Goal: Transaction & Acquisition: Purchase product/service

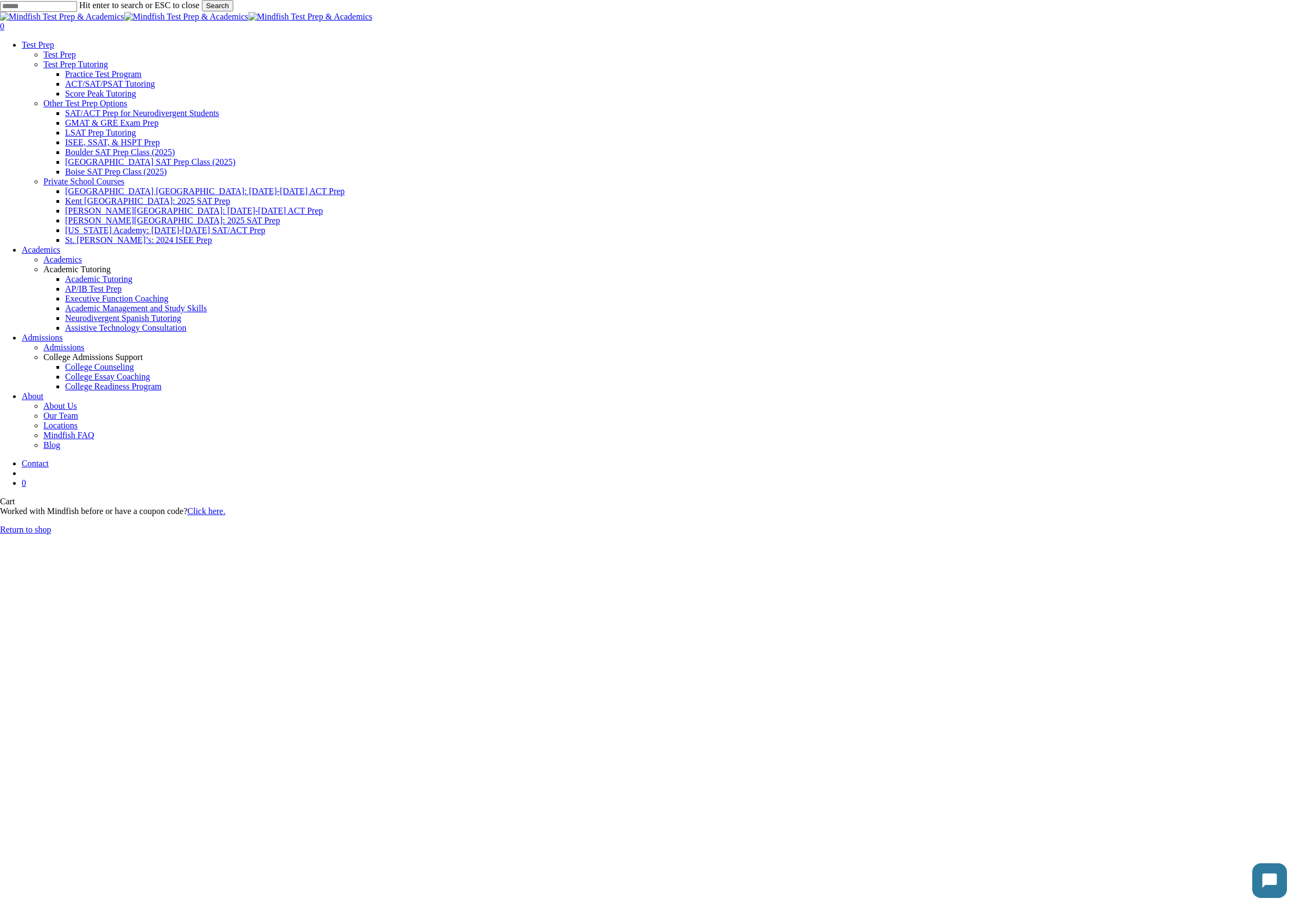
click at [51, 525] on link "Return to shop" at bounding box center [26, 529] width 51 height 9
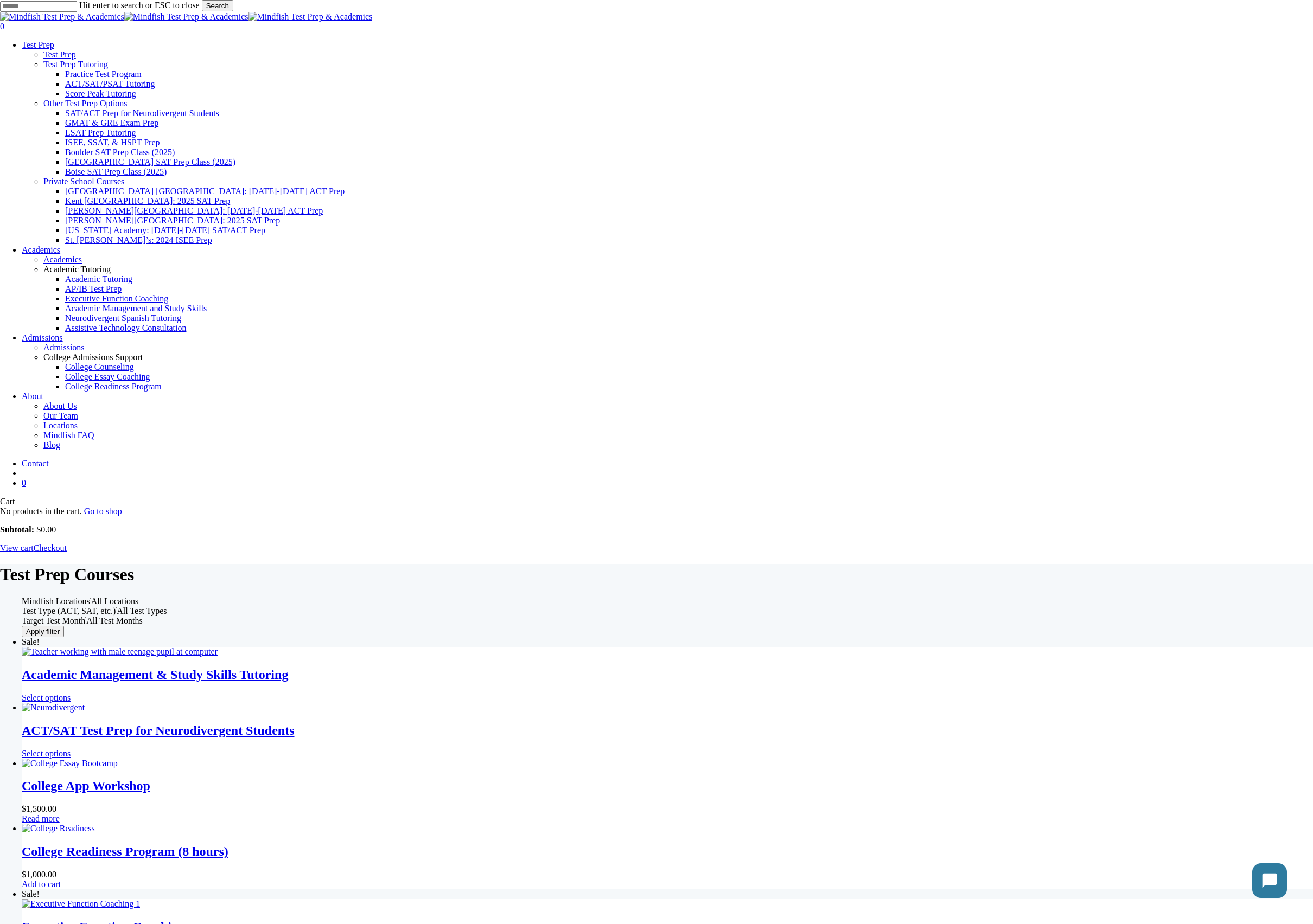
click at [218, 647] on img "Academic Management & Study Skills Tutoring" at bounding box center [120, 652] width 196 height 10
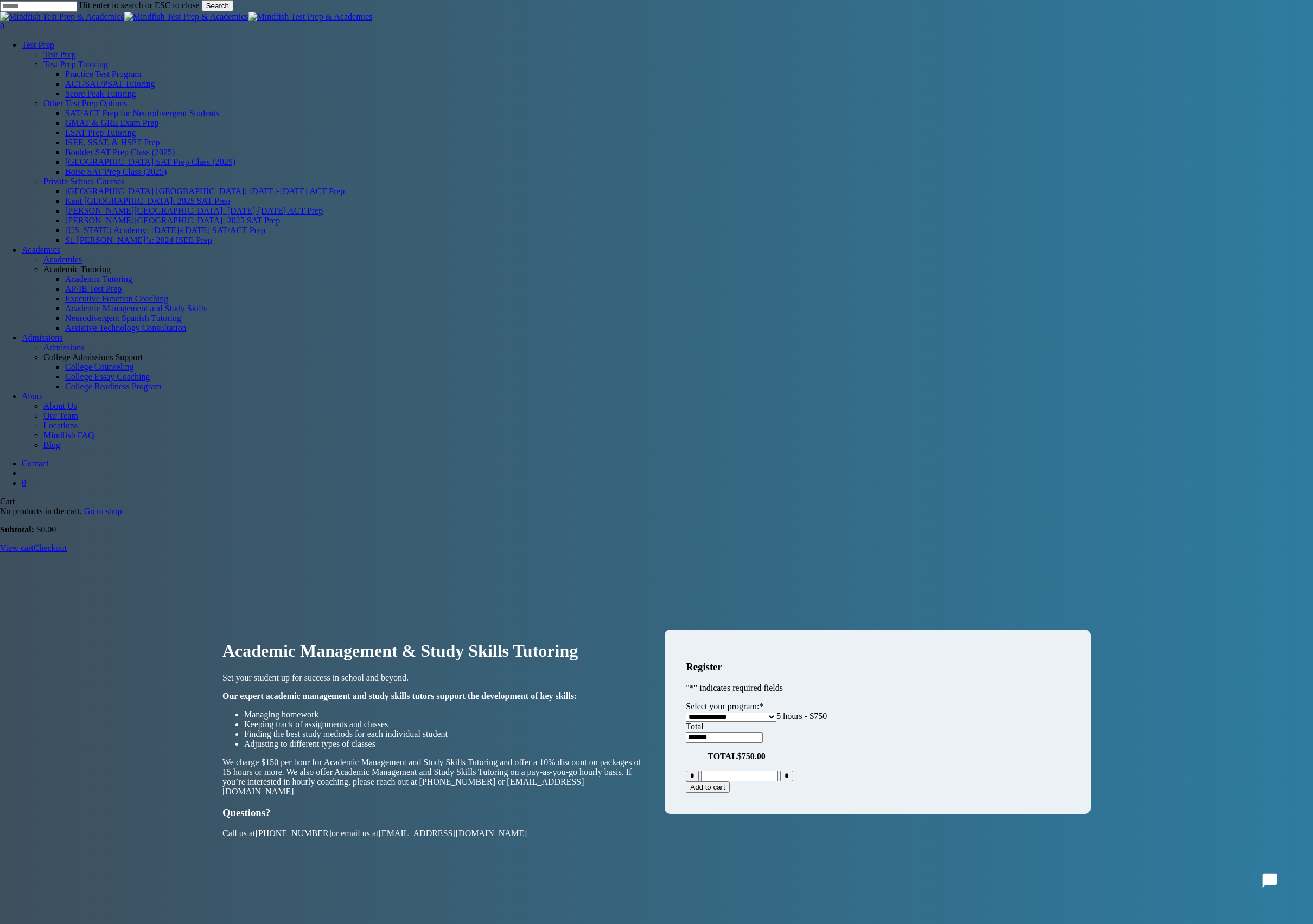
click at [729, 781] on button "Add to cart" at bounding box center [707, 786] width 43 height 11
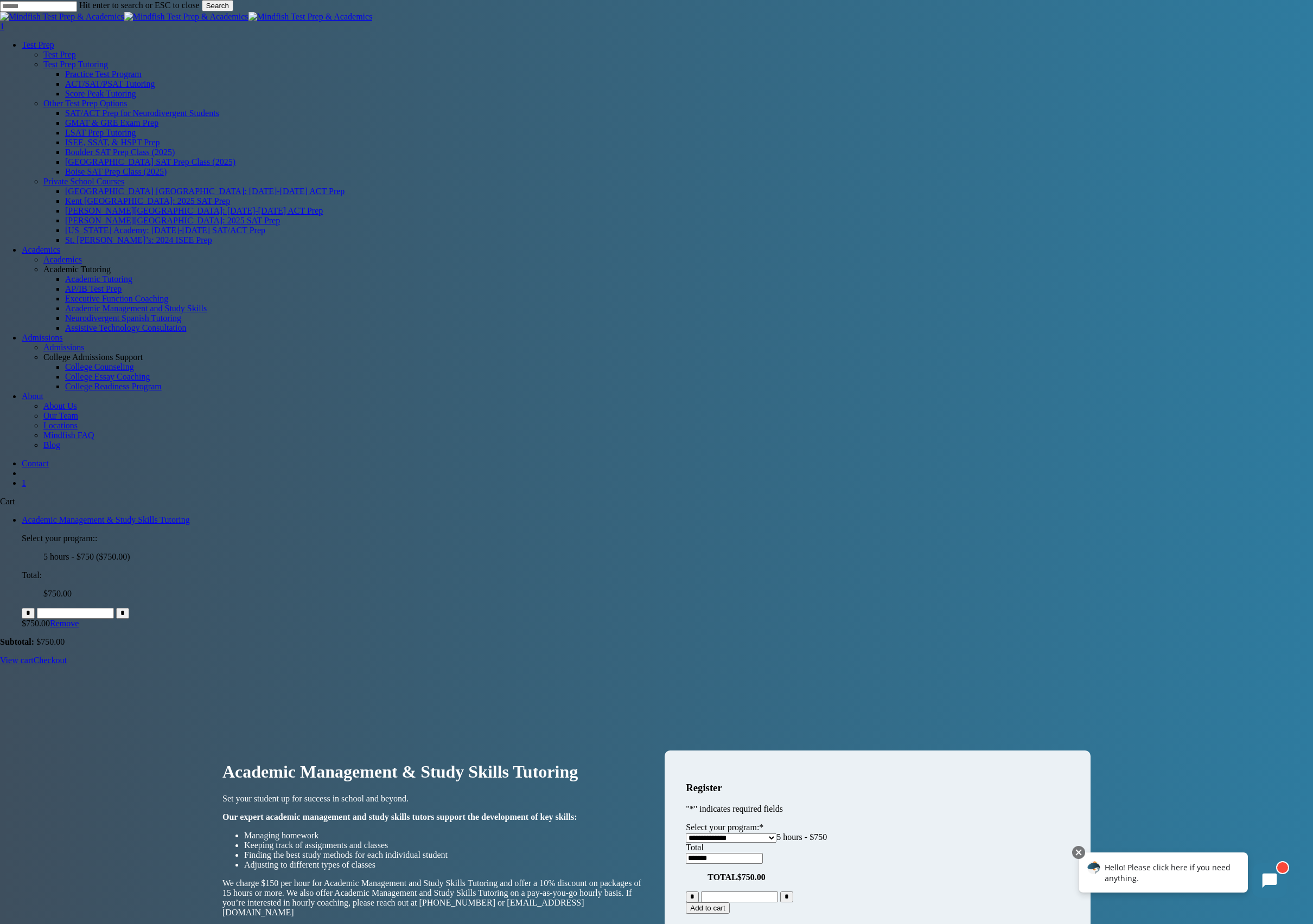
click at [1196, 889] on body "Hello! Please click here if you need anything." at bounding box center [1182, 876] width 222 height 56
click at [1197, 896] on body "Hello! Please click here if you need anything." at bounding box center [1182, 876] width 222 height 56
click at [1197, 898] on body "Hello! Please click here if you need anything." at bounding box center [1182, 876] width 222 height 56
click at [1082, 853] on div at bounding box center [1078, 853] width 13 height 13
drag, startPoint x: 140, startPoint y: 41, endPoint x: 1207, endPoint y: 885, distance: 1360.5
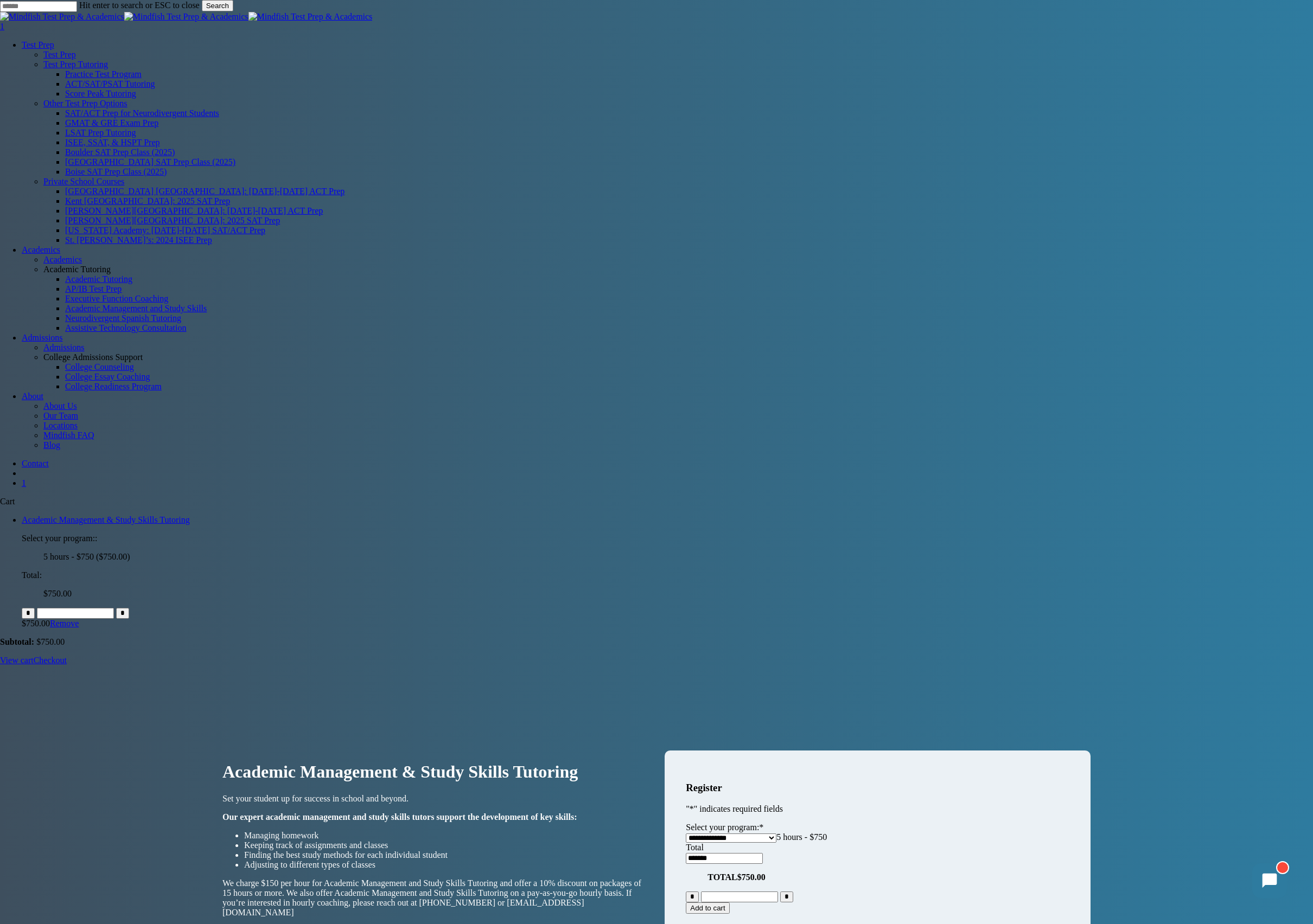
click at [67, 665] on link "Checkout" at bounding box center [50, 660] width 34 height 9
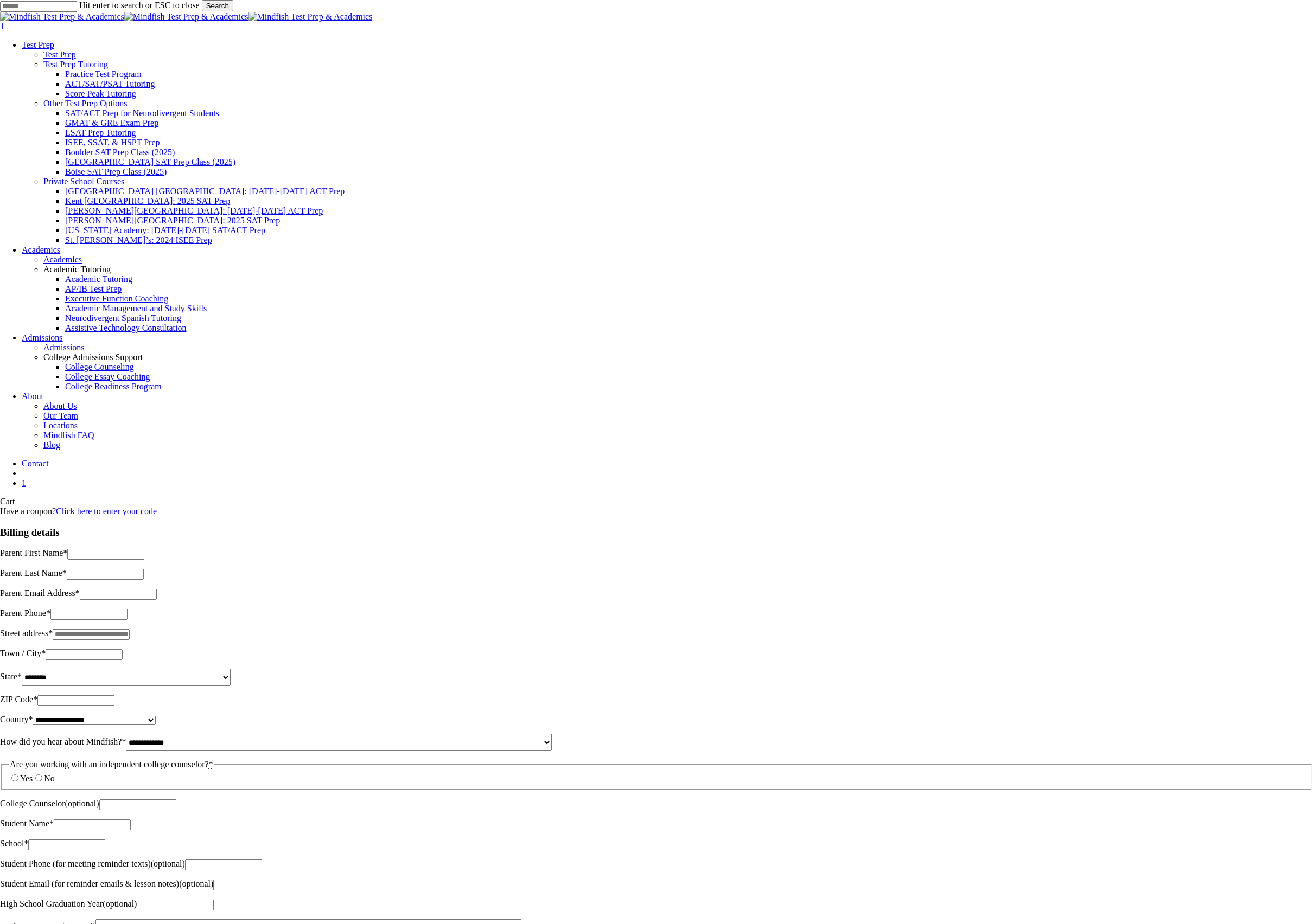
select select "**"
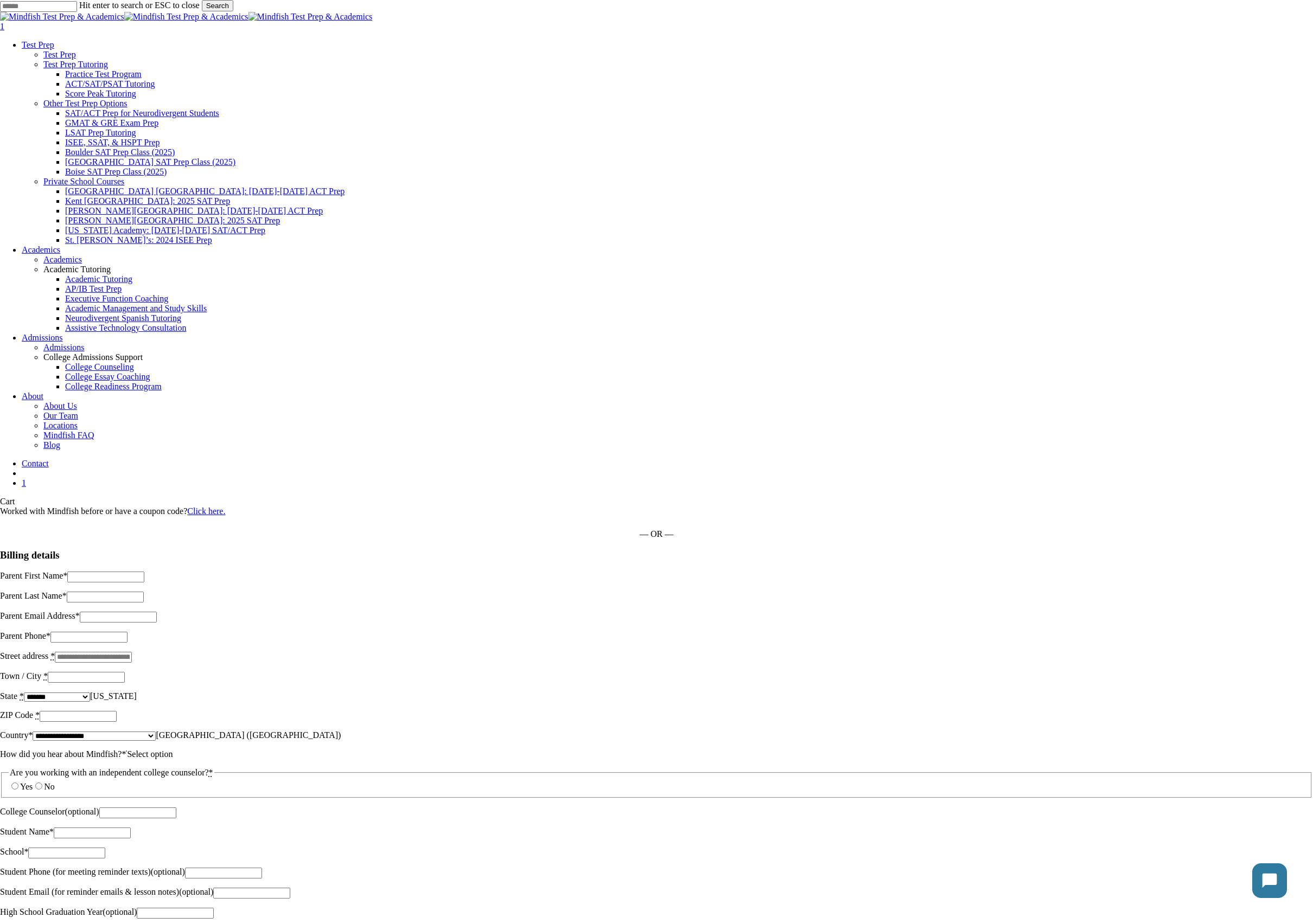
select select "**"
